Goal: Navigation & Orientation: Go to known website

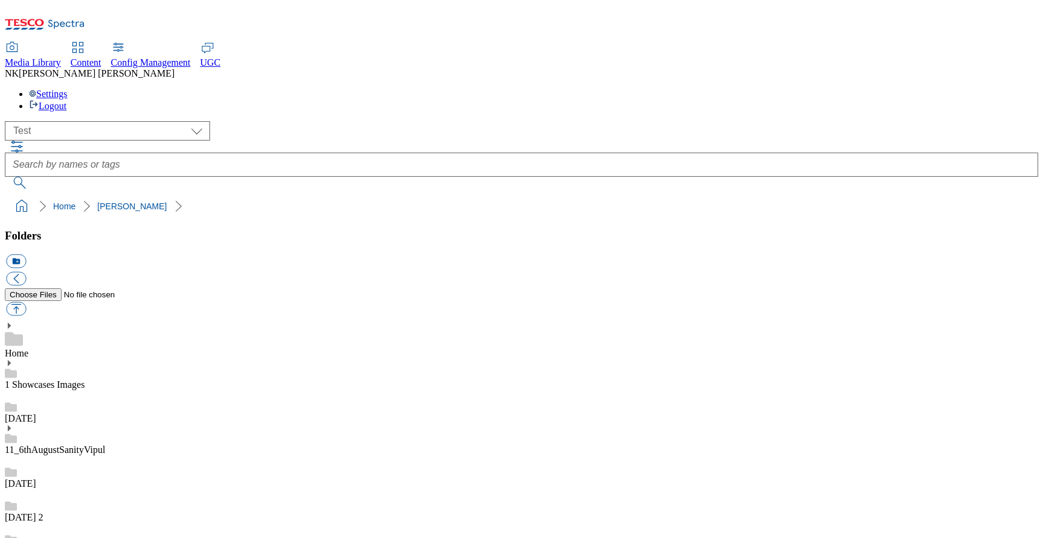
select select "flare-test"
